Goal: Task Accomplishment & Management: Complete application form

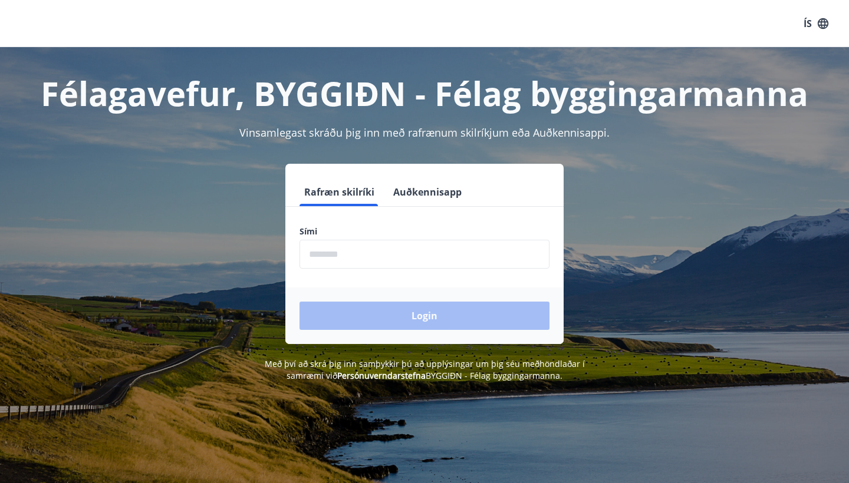
click at [397, 253] on input "phone" at bounding box center [424, 254] width 250 height 29
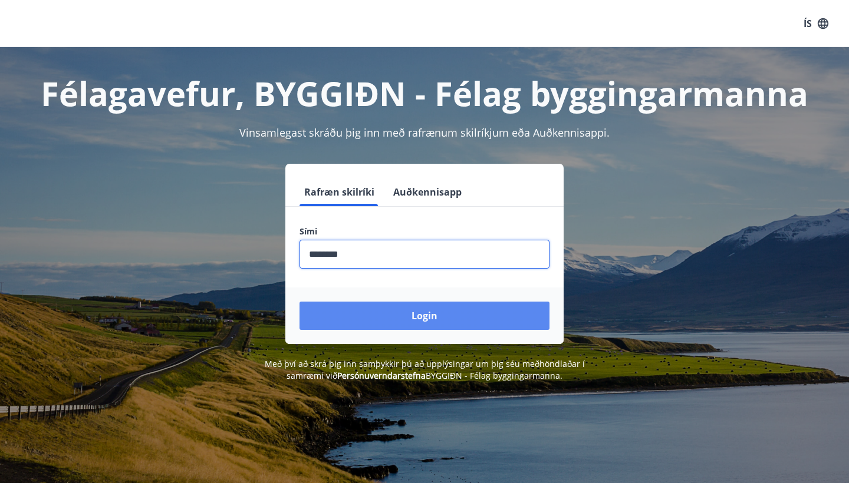
type input "********"
click at [431, 327] on button "Login" at bounding box center [424, 316] width 250 height 28
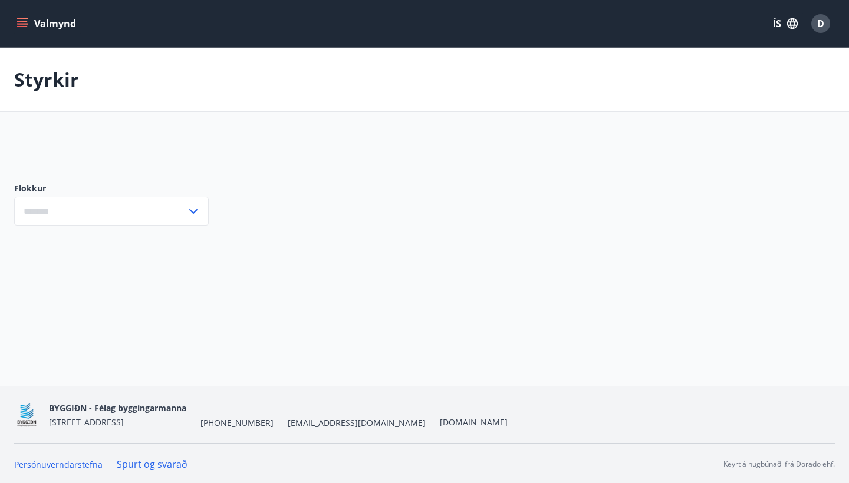
type input "***"
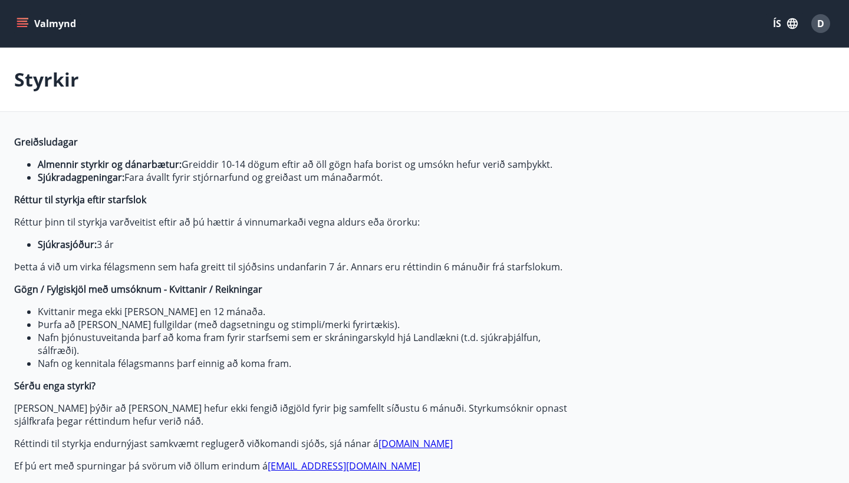
click at [23, 28] on icon "menu" at bounding box center [23, 24] width 12 height 12
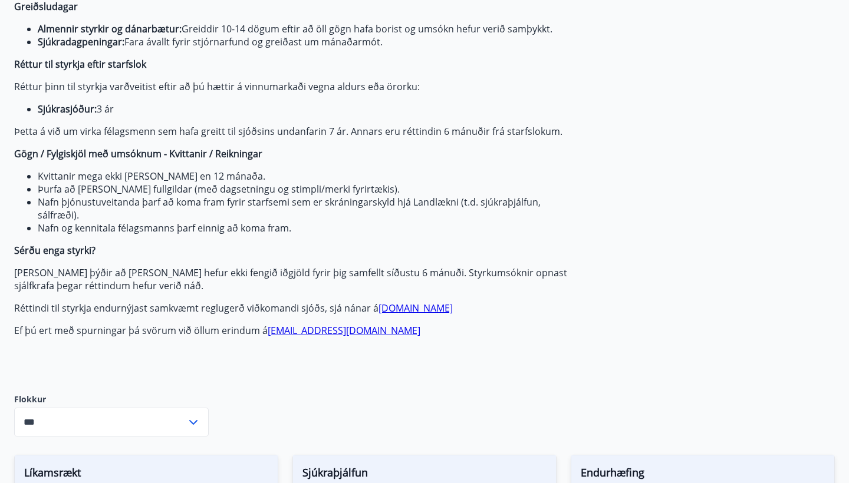
scroll to position [607, 0]
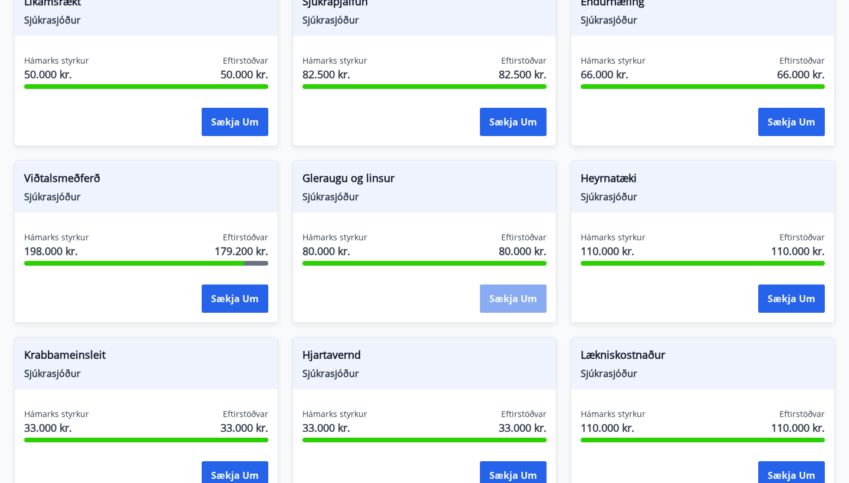
click at [499, 299] on button "Sækja um" at bounding box center [513, 299] width 67 height 28
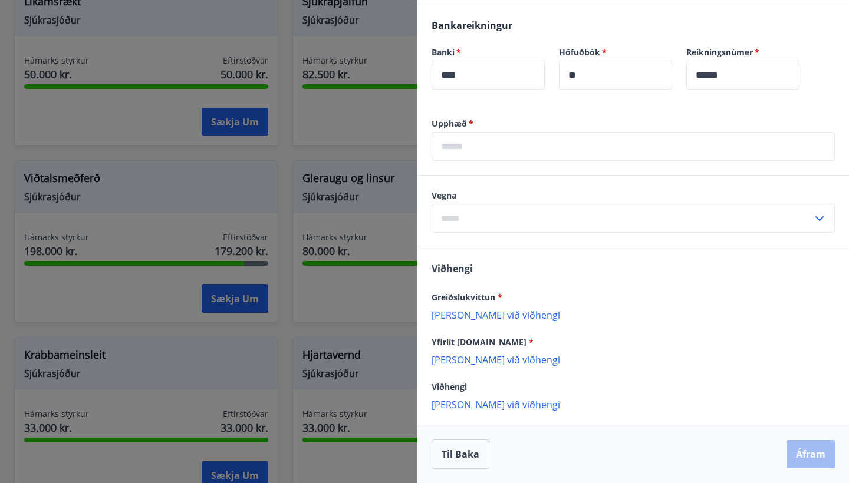
scroll to position [362, 0]
click at [463, 453] on button "Til baka" at bounding box center [460, 454] width 58 height 29
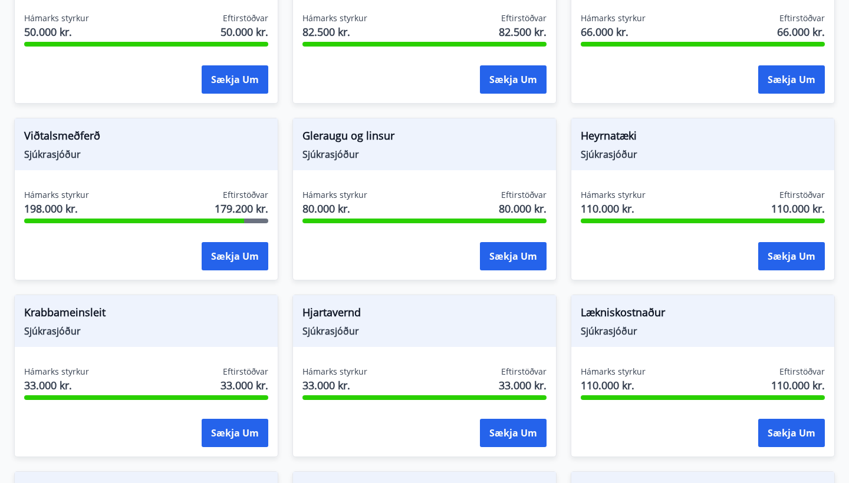
scroll to position [647, 0]
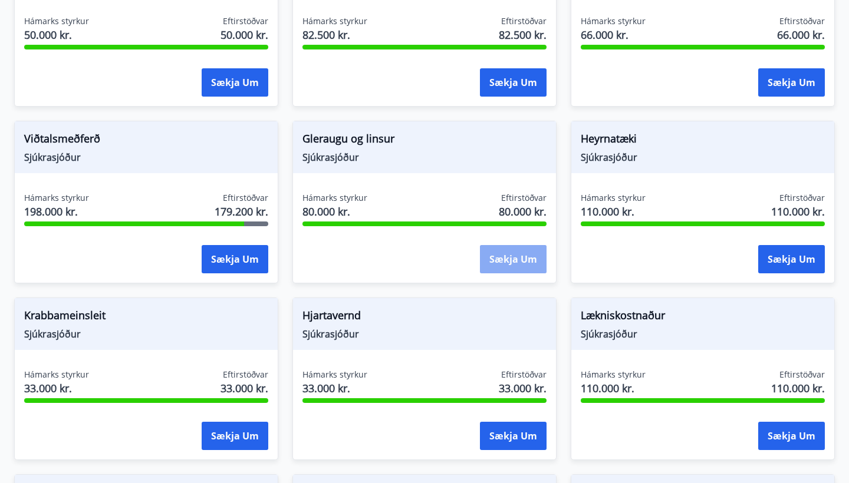
click at [513, 265] on button "Sækja um" at bounding box center [513, 259] width 67 height 28
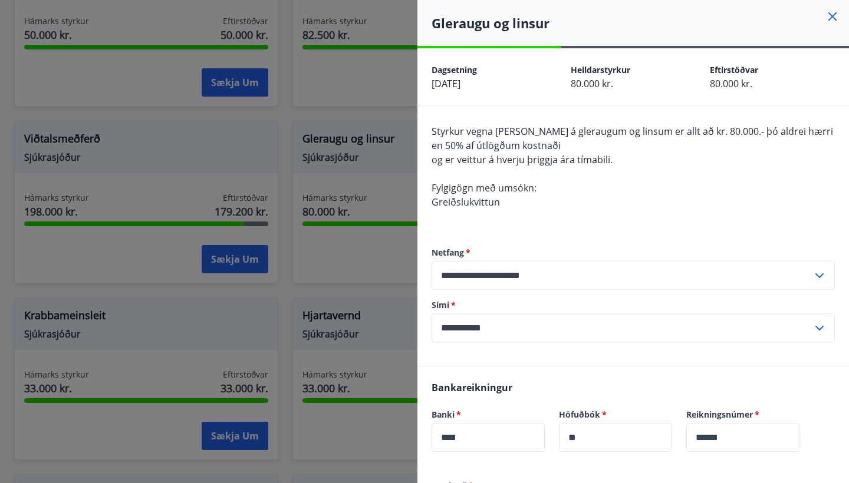
scroll to position [0, 0]
click at [393, 141] on div at bounding box center [424, 241] width 849 height 483
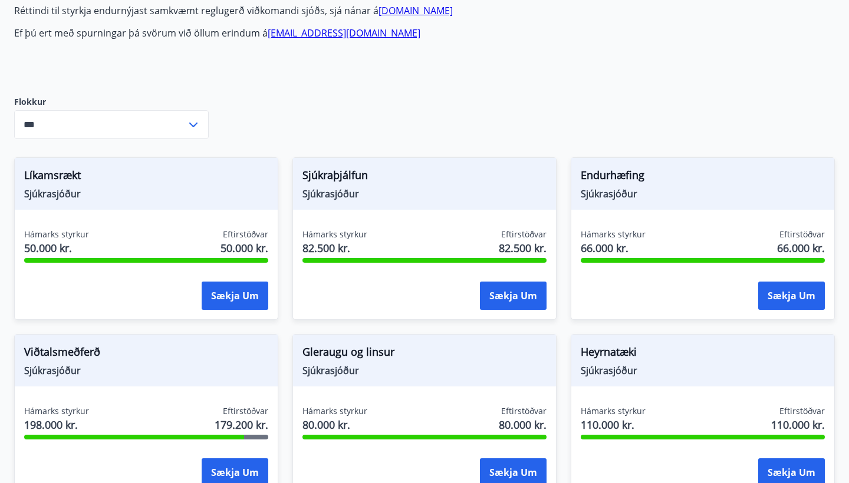
scroll to position [684, 0]
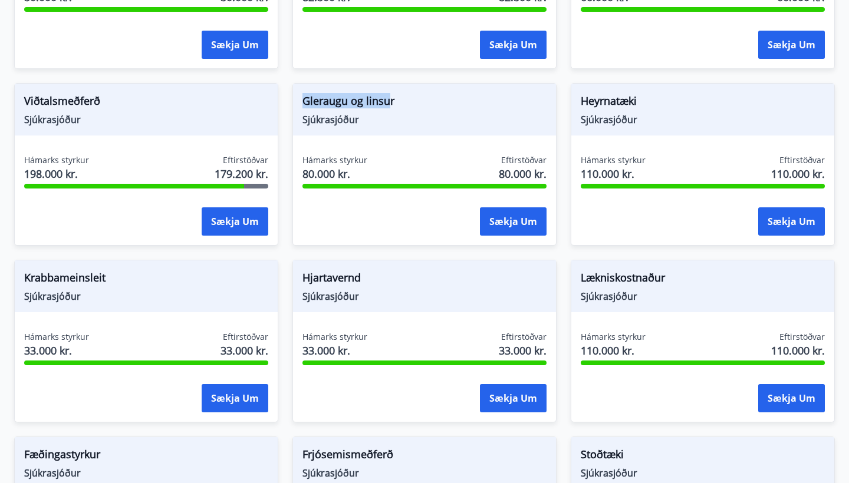
drag, startPoint x: 304, startPoint y: 103, endPoint x: 401, endPoint y: 103, distance: 97.8
click at [401, 103] on span "Gleraugu og linsur" at bounding box center [424, 103] width 244 height 20
click at [466, 134] on div "Gleraugu og [PERSON_NAME]" at bounding box center [424, 110] width 263 height 52
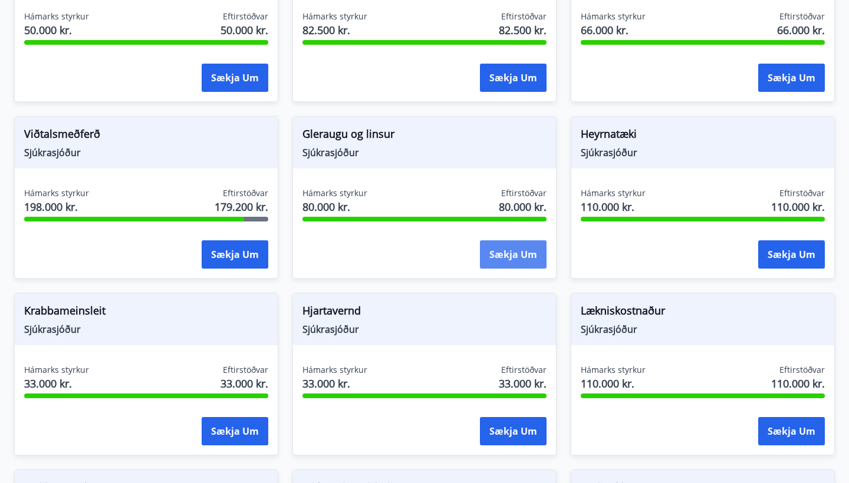
click at [529, 245] on button "Sækja um" at bounding box center [513, 254] width 67 height 28
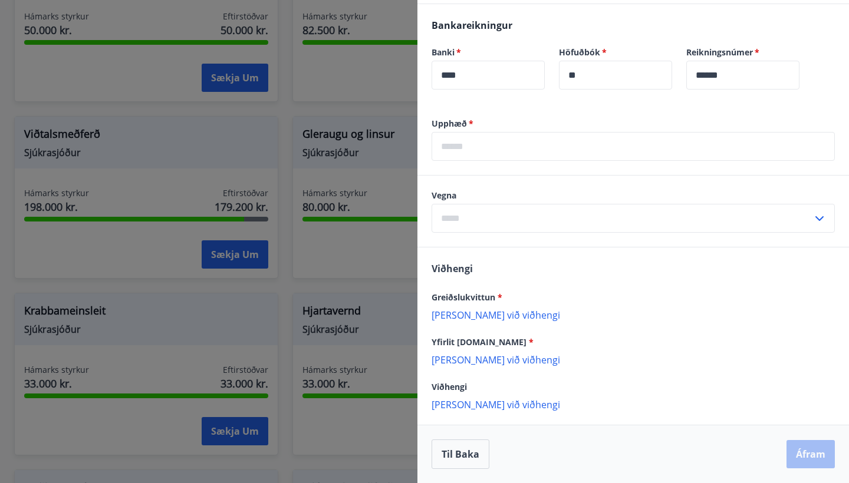
scroll to position [362, 0]
drag, startPoint x: 438, startPoint y: 267, endPoint x: 482, endPoint y: 266, distance: 43.6
click at [482, 266] on div "Viðhengi Greiðslukvittun * [PERSON_NAME] við viðhengi {error_attachment_undefin…" at bounding box center [632, 336] width 431 height 177
drag, startPoint x: 435, startPoint y: 299, endPoint x: 489, endPoint y: 296, distance: 53.7
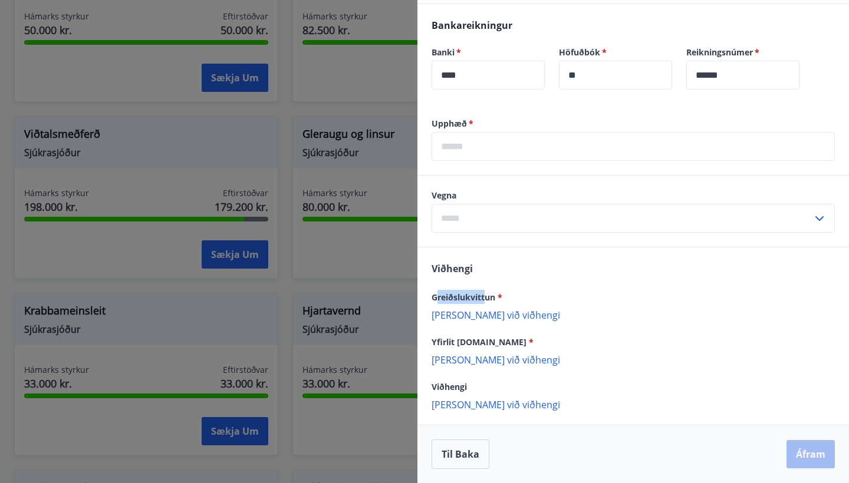
click at [488, 296] on span "Greiðslukvittun *" at bounding box center [466, 297] width 71 height 11
click at [489, 296] on span "Greiðslukvittun *" at bounding box center [466, 297] width 71 height 11
drag, startPoint x: 505, startPoint y: 297, endPoint x: 496, endPoint y: 296, distance: 8.9
click at [496, 296] on div "Greiðslukvittun *" at bounding box center [632, 297] width 403 height 14
click at [512, 291] on div "Greiðslukvittun *" at bounding box center [632, 297] width 403 height 14
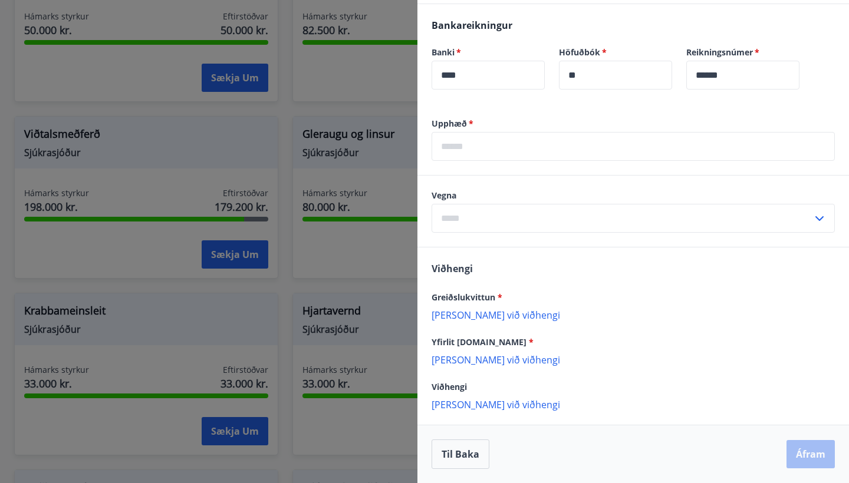
click at [500, 296] on div "Greiðslukvittun *" at bounding box center [632, 297] width 403 height 14
click at [816, 456] on div "Til baka Áfram" at bounding box center [632, 454] width 403 height 29
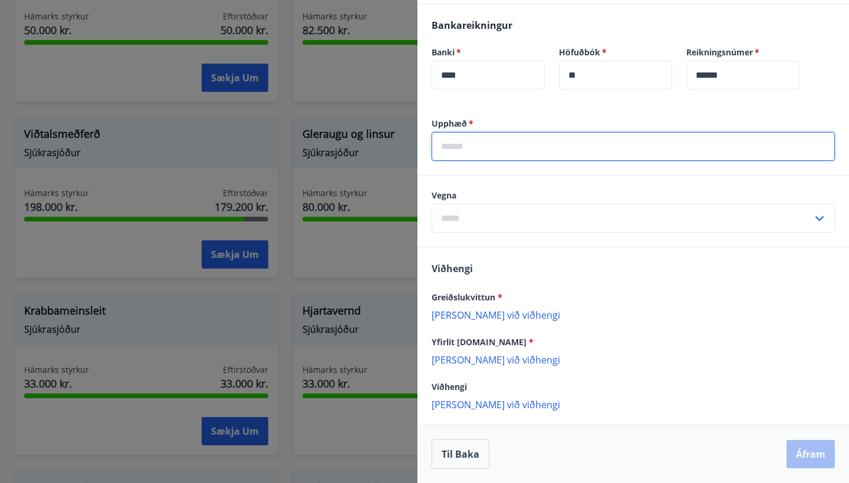
click at [507, 142] on input "text" at bounding box center [632, 146] width 403 height 29
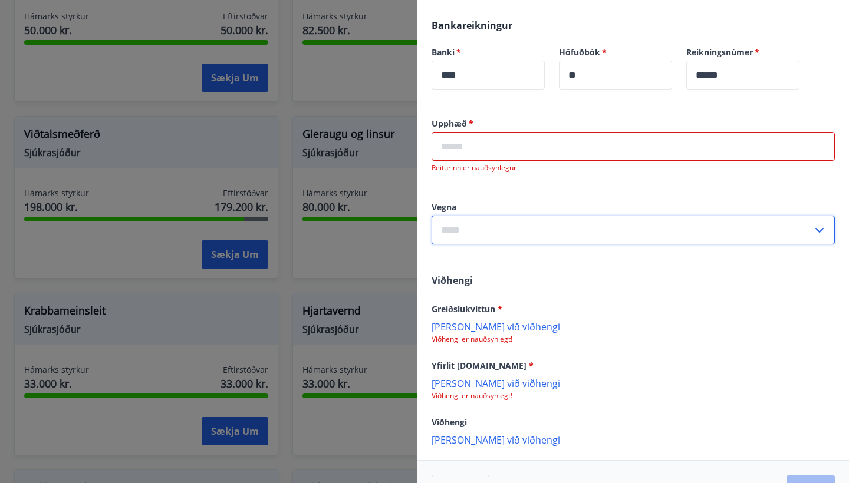
click at [508, 227] on input "text" at bounding box center [621, 230] width 381 height 29
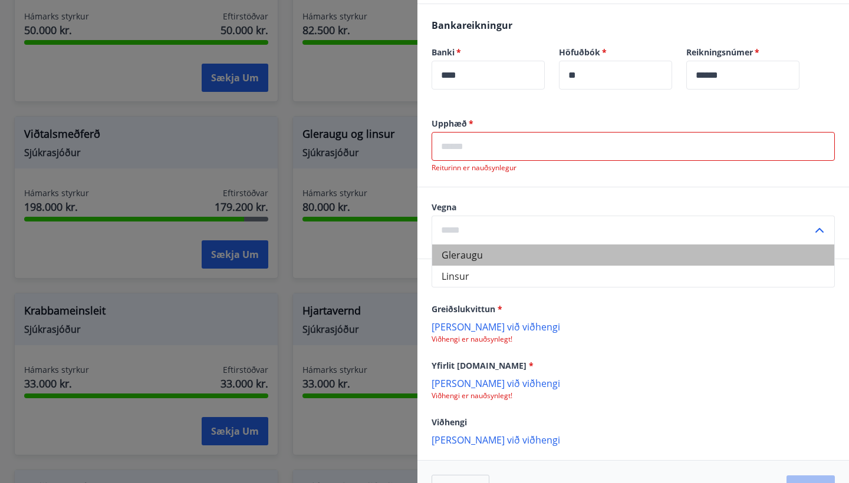
click at [481, 248] on li "Gleraugu" at bounding box center [633, 255] width 402 height 21
type input "********"
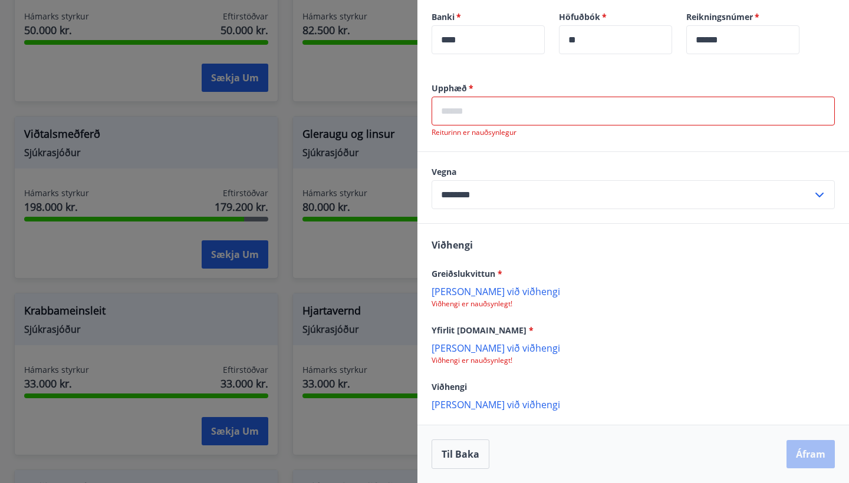
scroll to position [398, 0]
drag, startPoint x: 434, startPoint y: 364, endPoint x: 480, endPoint y: 374, distance: 46.9
click at [480, 374] on div "Viðhengi Greiðslukvittun * [PERSON_NAME] við viðhengi Viðhengi er nauðsynlegt! …" at bounding box center [632, 324] width 431 height 200
